Goal: Transaction & Acquisition: Download file/media

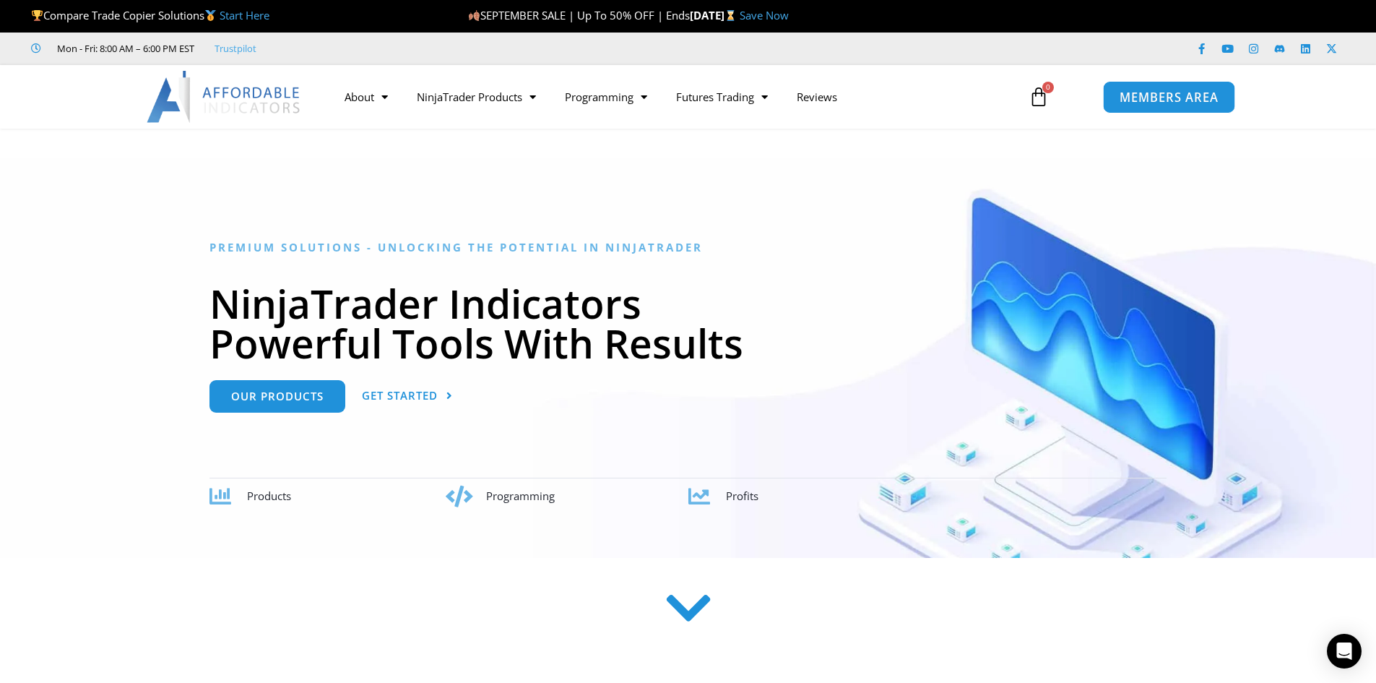
click at [1155, 91] on span "MEMBERS AREA" at bounding box center [1169, 97] width 99 height 12
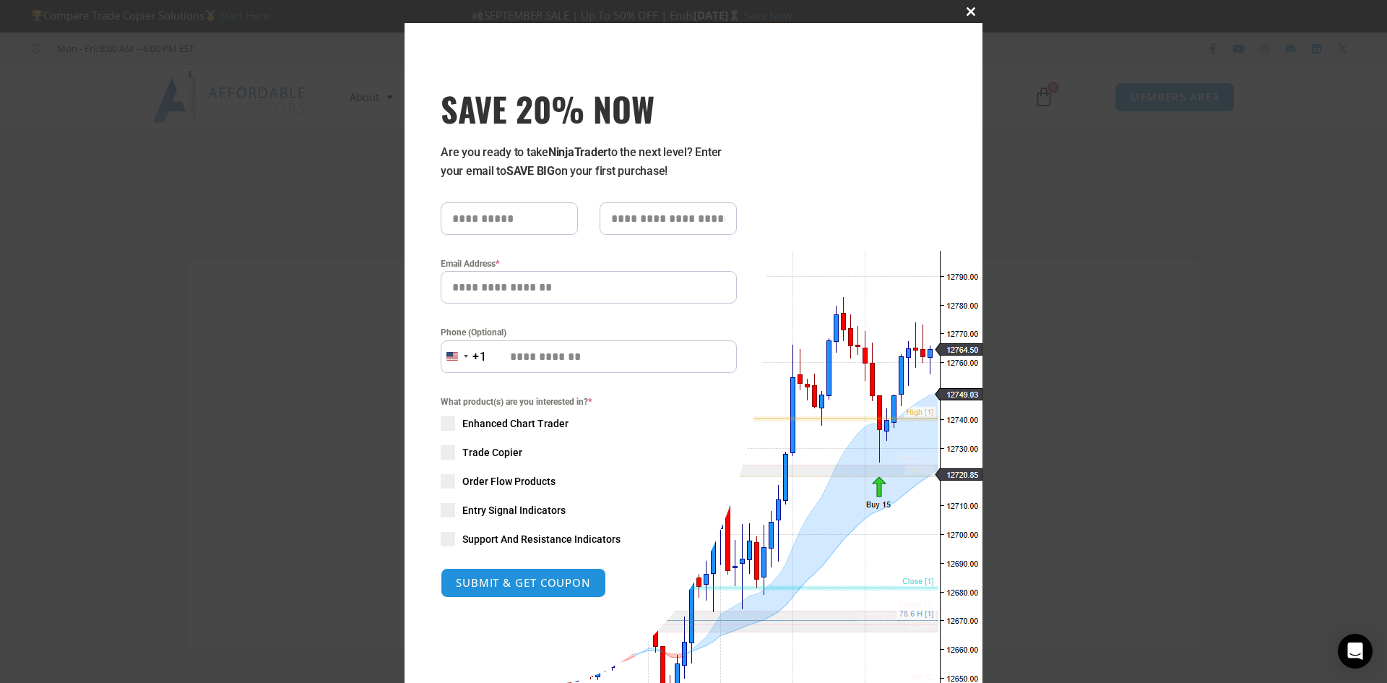
type input "**********"
click at [970, 7] on button "Close this module" at bounding box center [971, 11] width 23 height 23
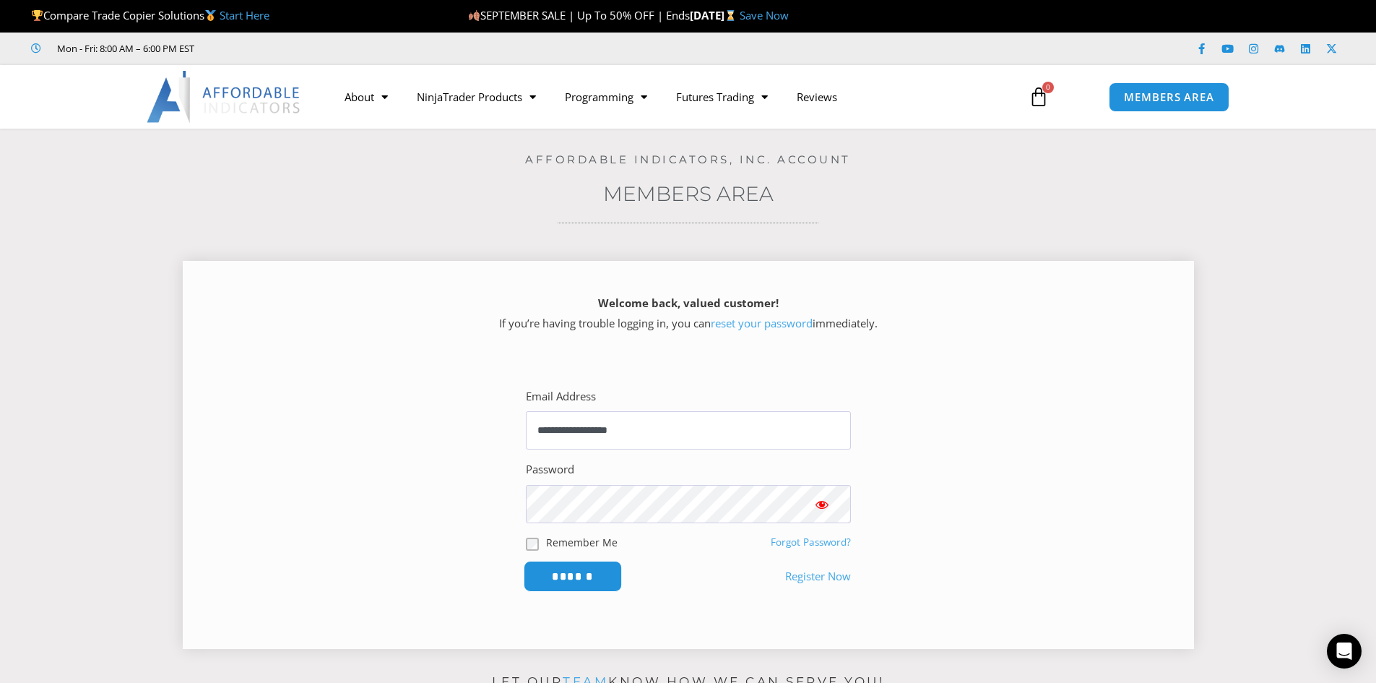
click at [593, 572] on input "******" at bounding box center [572, 576] width 99 height 31
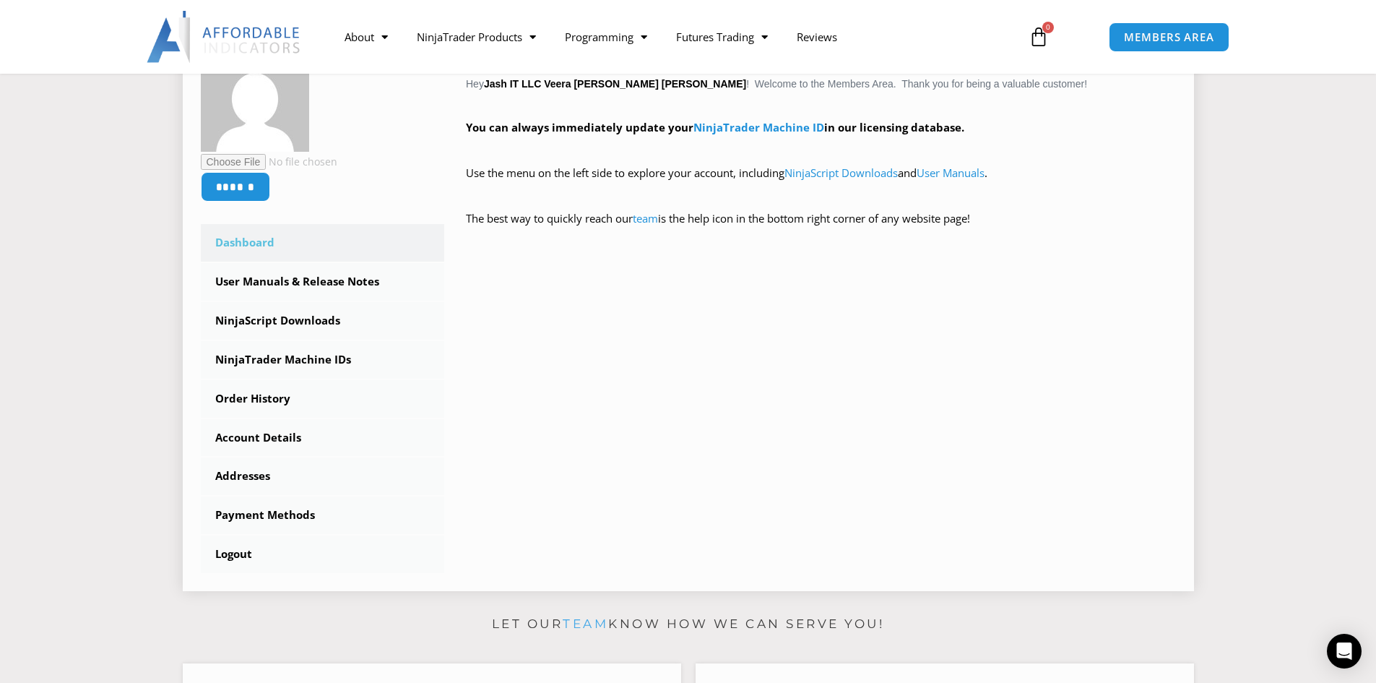
scroll to position [289, 0]
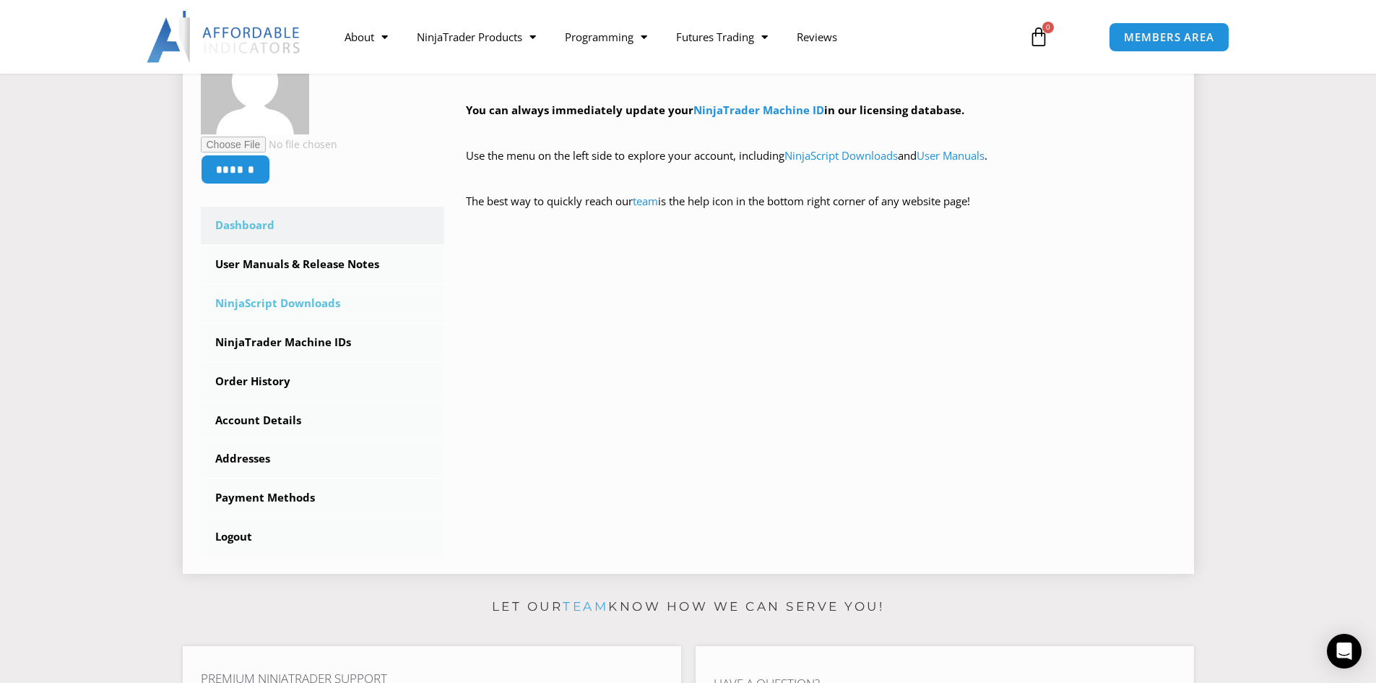
click at [294, 298] on link "NinjaScript Downloads" at bounding box center [323, 304] width 244 height 38
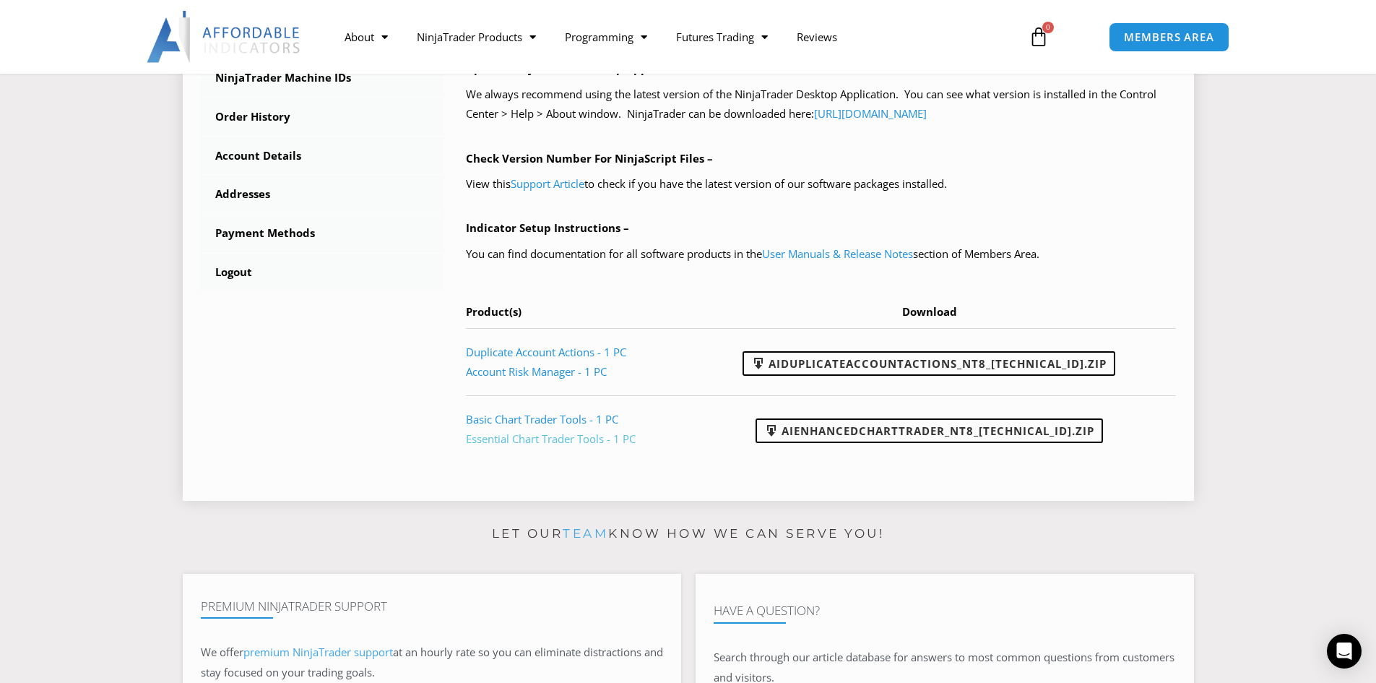
scroll to position [506, 0]
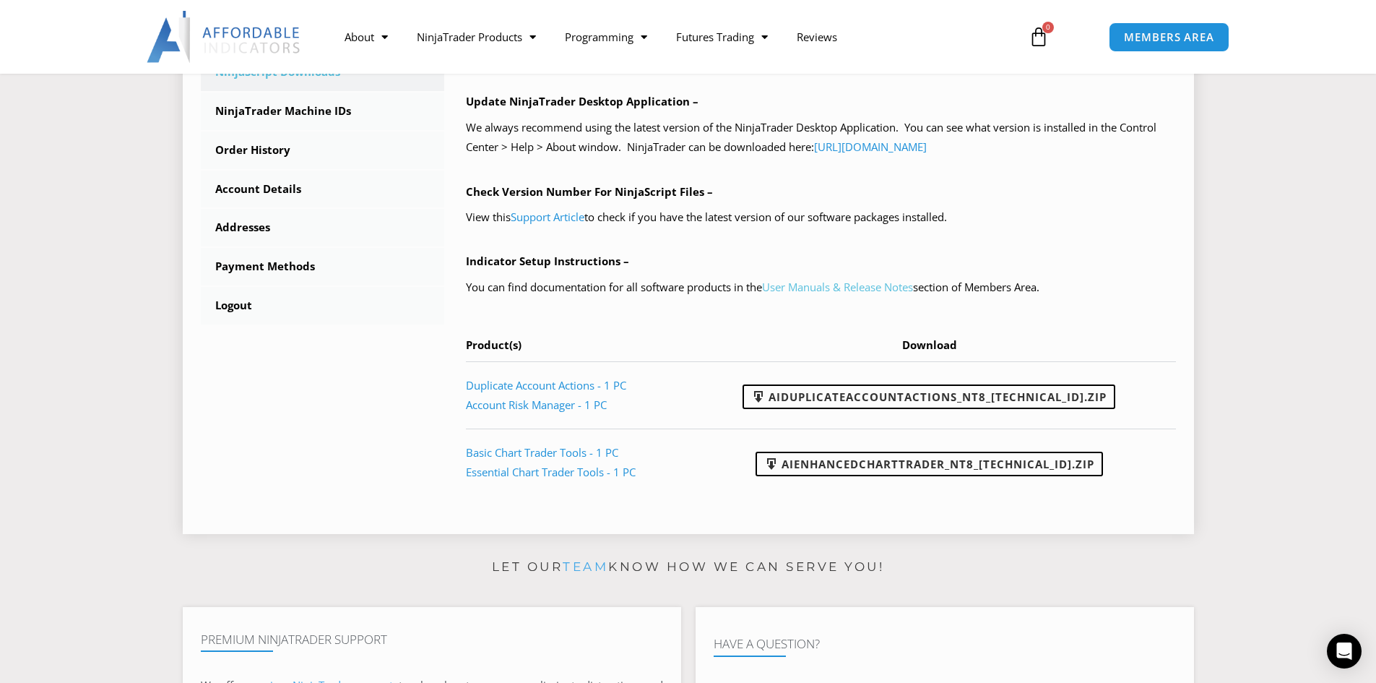
click at [788, 290] on link "User Manuals & Release Notes" at bounding box center [837, 287] width 151 height 14
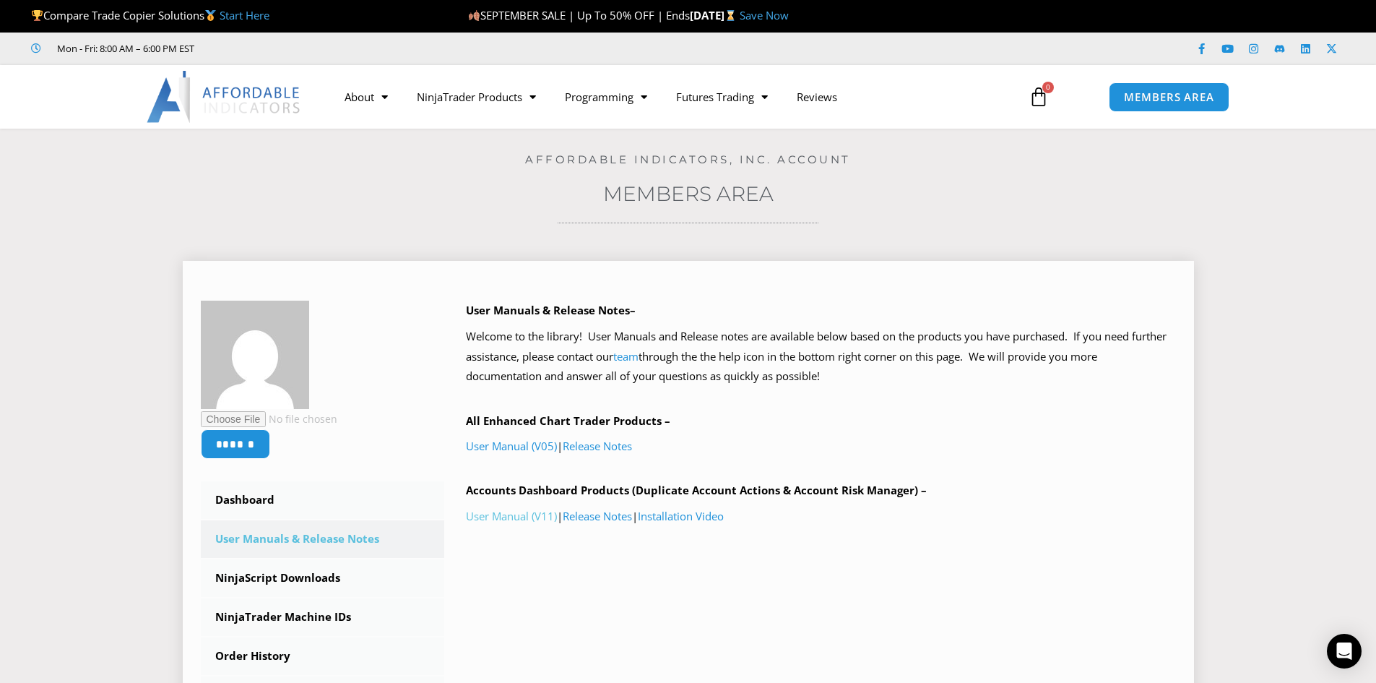
click at [509, 513] on link "User Manual (V11)" at bounding box center [511, 516] width 91 height 14
click at [290, 576] on link "NinjaScript Downloads" at bounding box center [323, 578] width 244 height 38
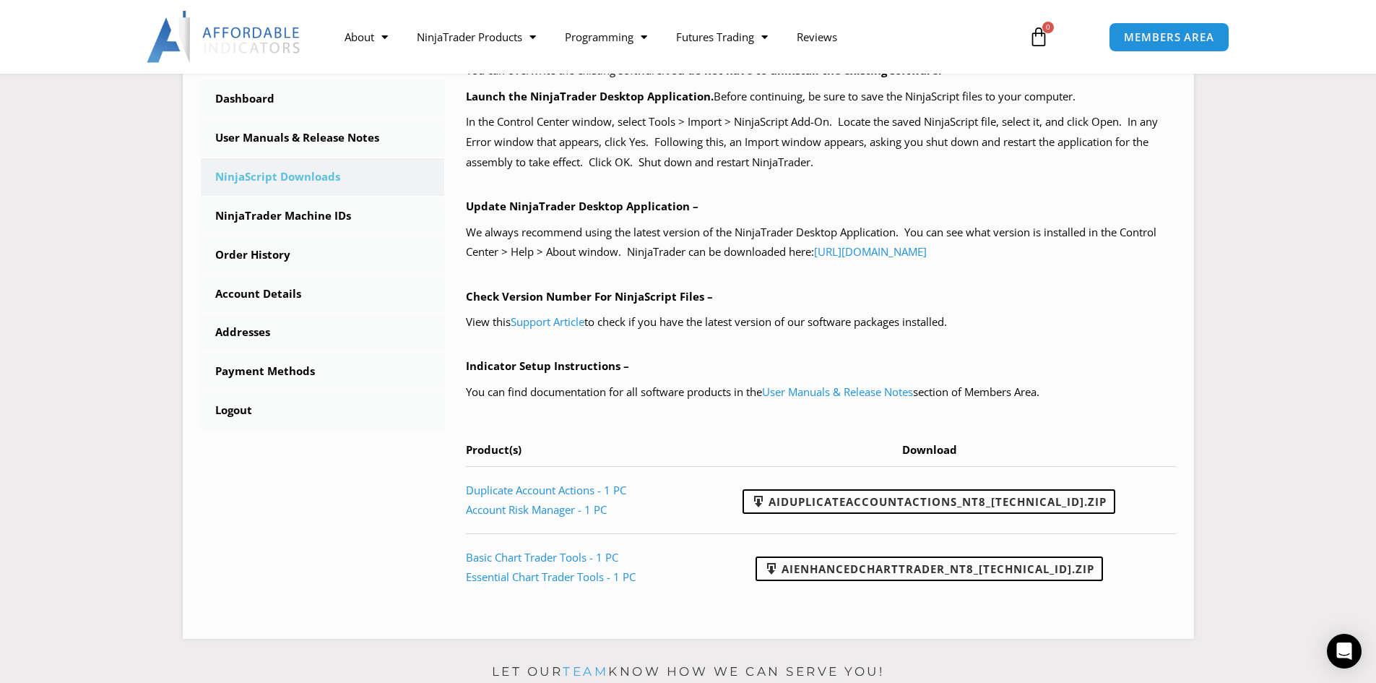
scroll to position [578, 0]
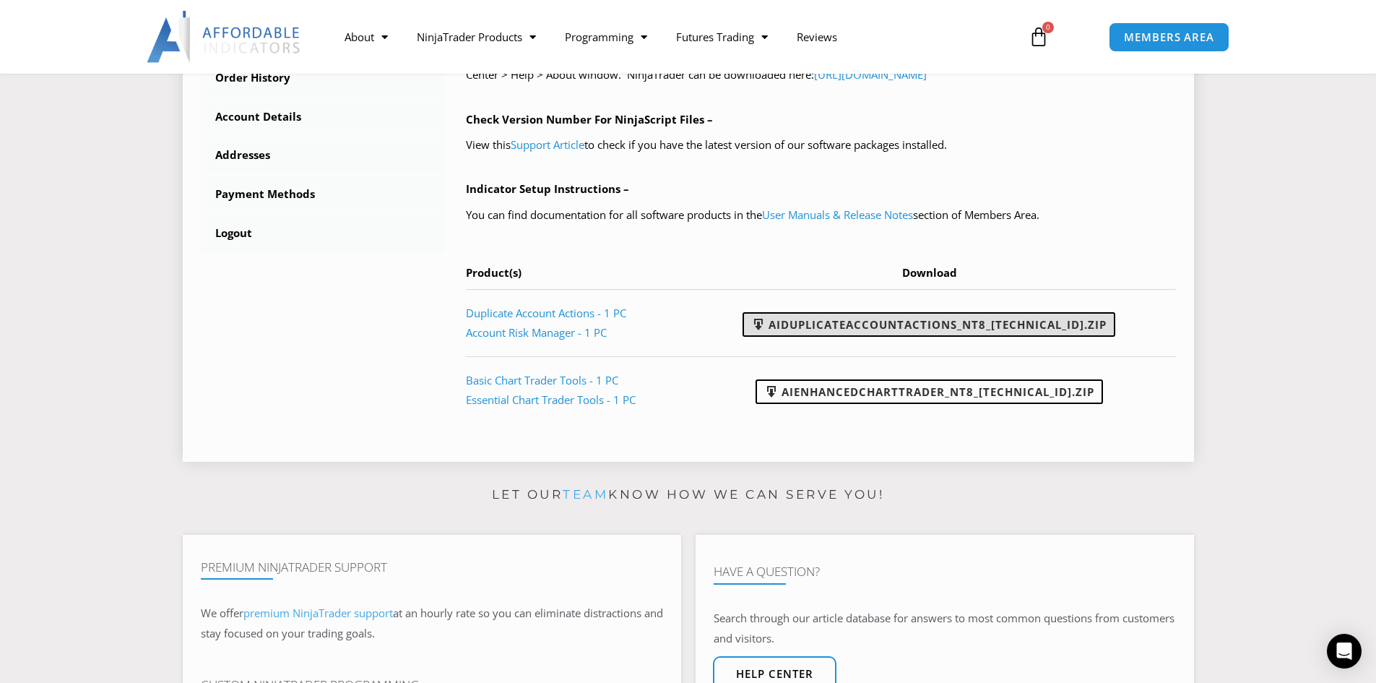
click at [1027, 326] on link "AIDuplicateAccountActions_NT8_25.9.24.1.zip" at bounding box center [929, 324] width 373 height 25
